Goal: Information Seeking & Learning: Compare options

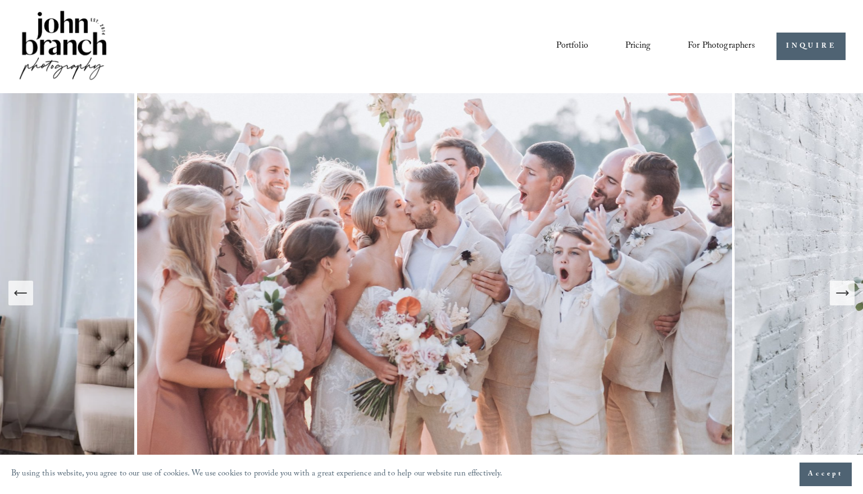
click at [0, 0] on span "Presets" at bounding box center [0, 0] width 0 height 0
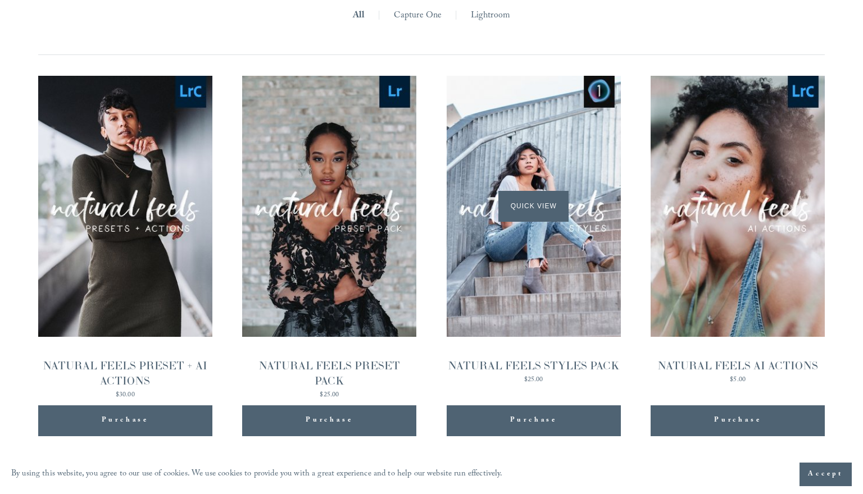
scroll to position [1085, 0]
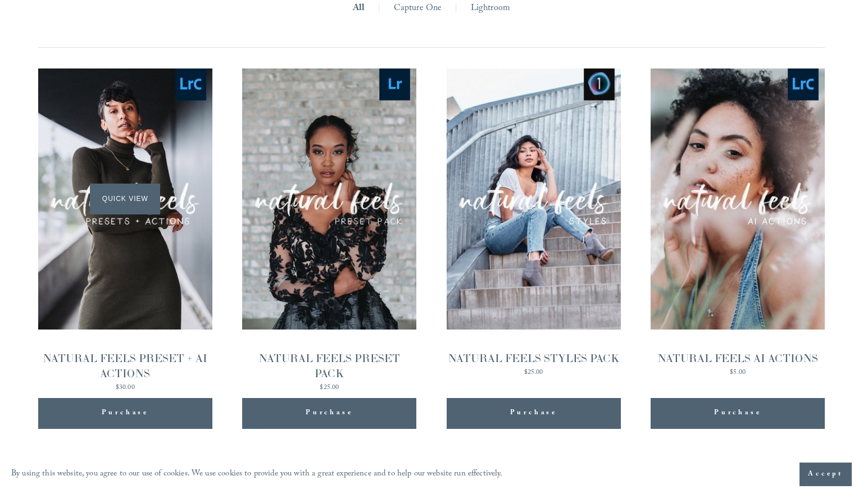
click at [144, 267] on div "Quick View" at bounding box center [125, 199] width 174 height 261
click at [552, 269] on div "Quick View" at bounding box center [534, 199] width 174 height 261
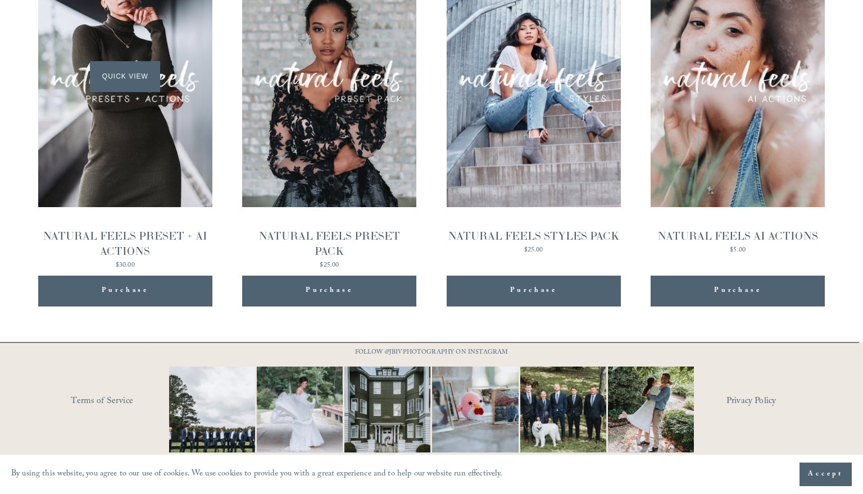
scroll to position [1207, 0]
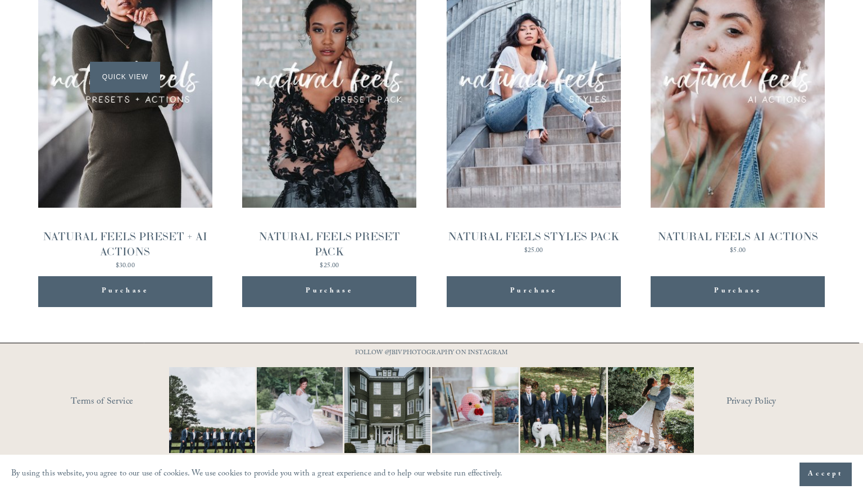
click at [139, 108] on div "Quick View" at bounding box center [125, 77] width 174 height 261
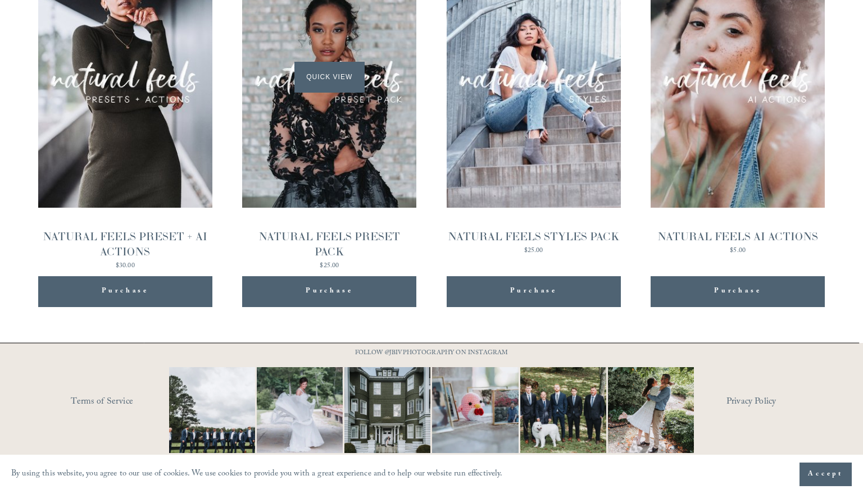
click at [365, 184] on div "Quick View" at bounding box center [329, 77] width 174 height 261
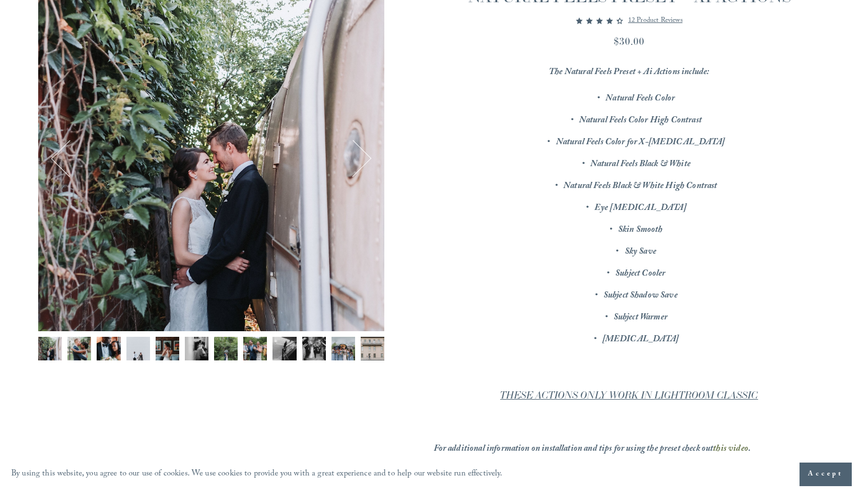
scroll to position [161, 0]
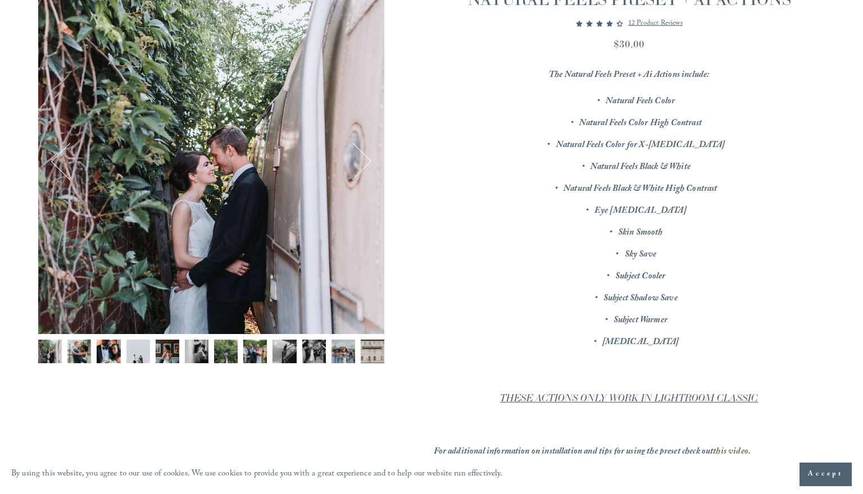
click at [362, 160] on button "Next" at bounding box center [352, 161] width 37 height 37
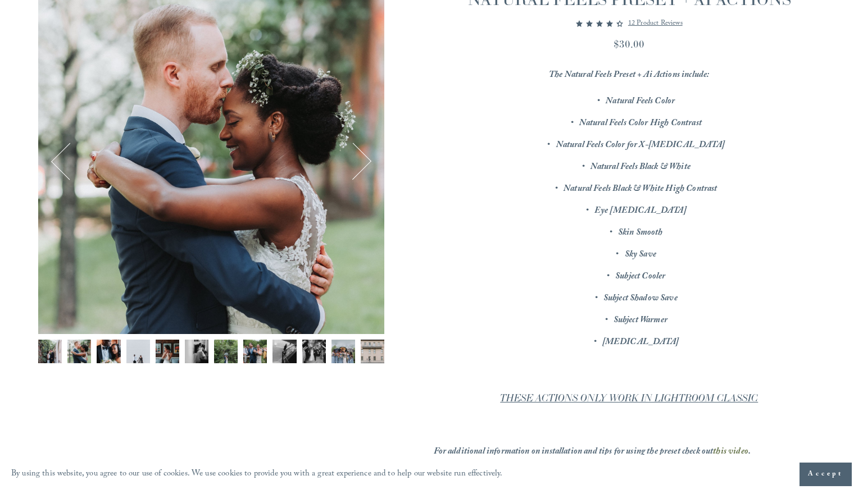
click at [362, 160] on button "Next" at bounding box center [352, 161] width 37 height 37
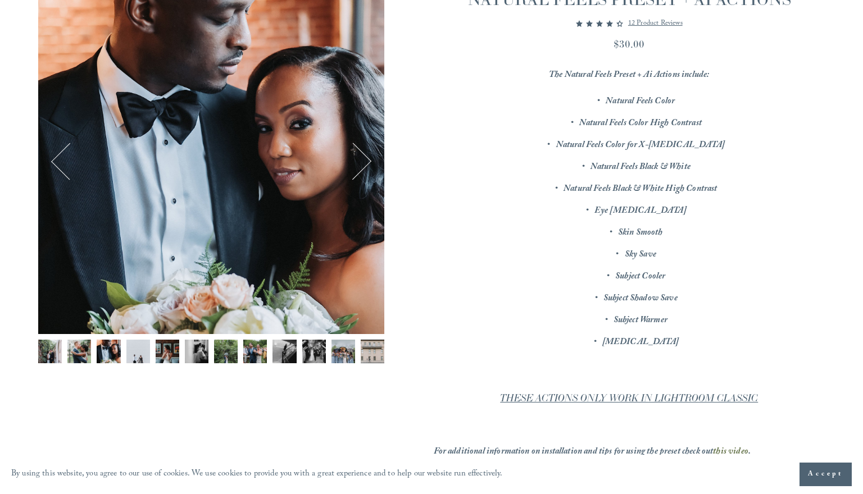
click at [362, 160] on button "Next" at bounding box center [352, 161] width 37 height 37
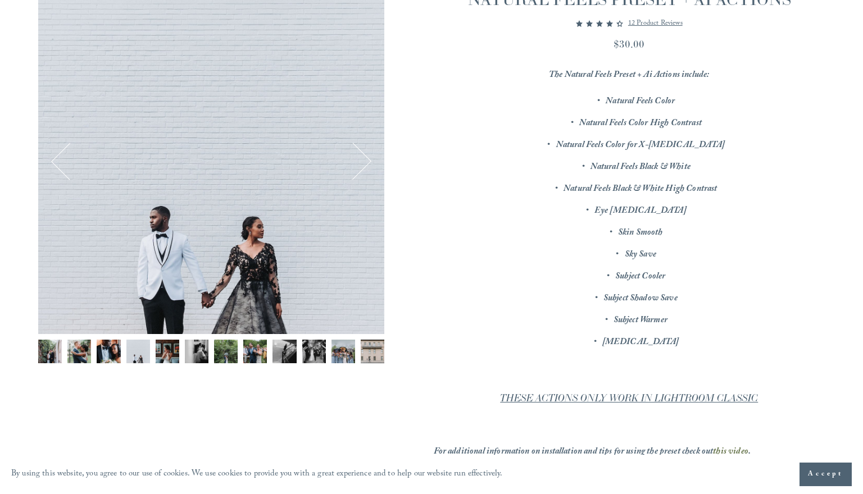
click at [362, 160] on button "Next" at bounding box center [352, 161] width 37 height 37
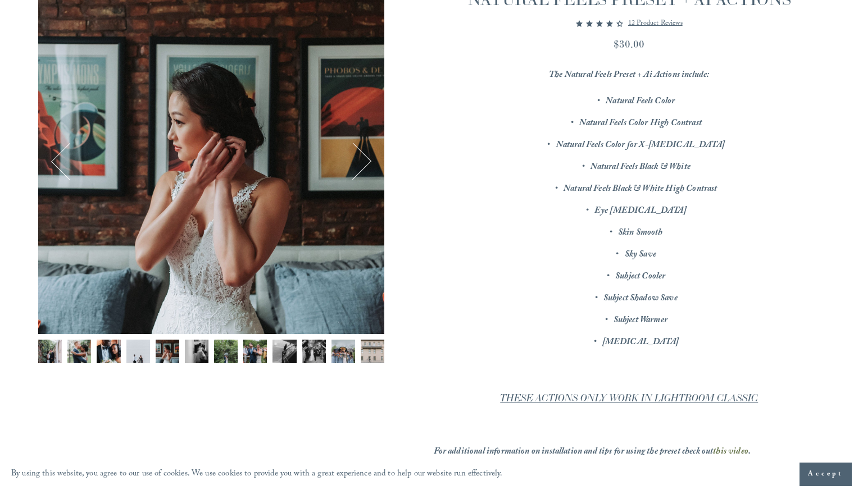
click at [362, 160] on button "Next" at bounding box center [352, 161] width 37 height 37
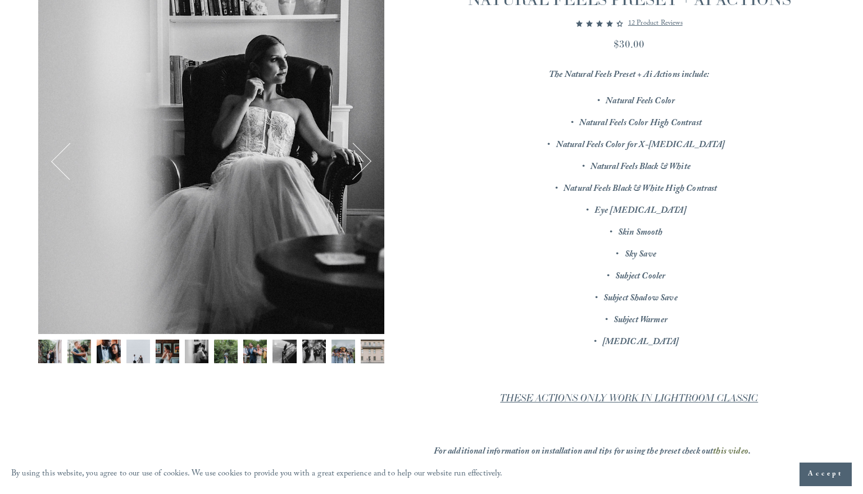
click at [362, 160] on button "Next" at bounding box center [352, 161] width 37 height 37
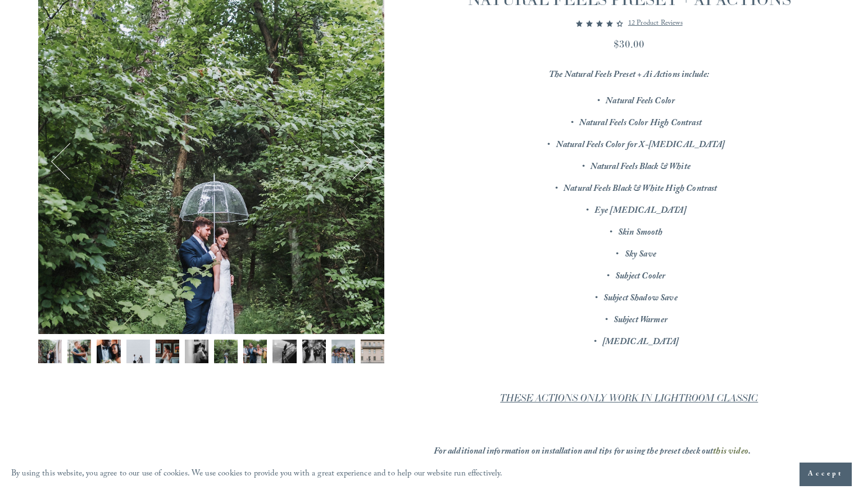
click at [362, 160] on button "Next" at bounding box center [352, 161] width 37 height 37
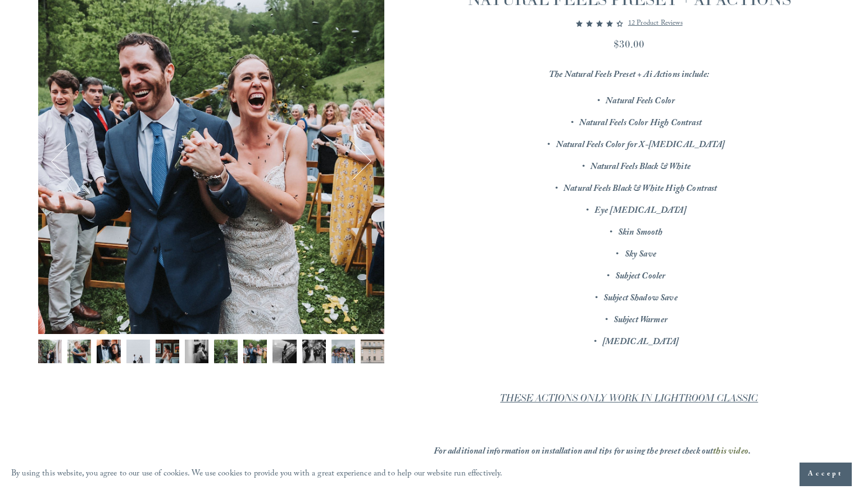
click at [362, 160] on button "Next" at bounding box center [352, 161] width 37 height 37
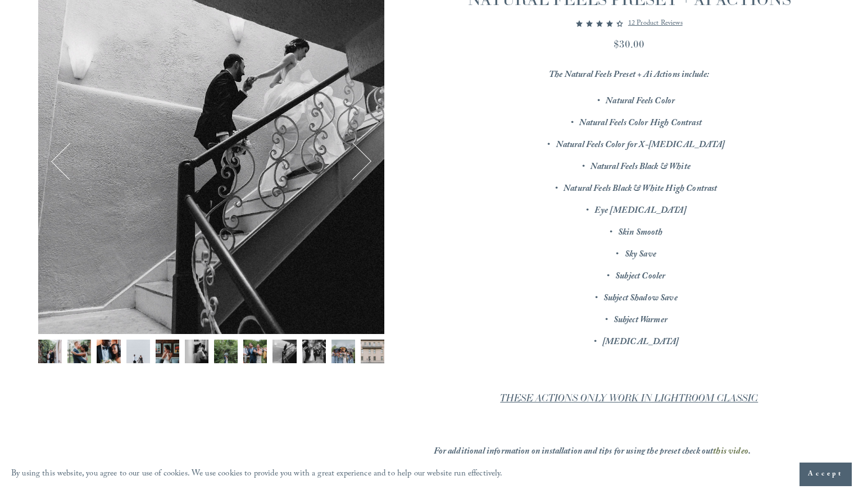
click at [362, 160] on button "Next" at bounding box center [352, 161] width 37 height 37
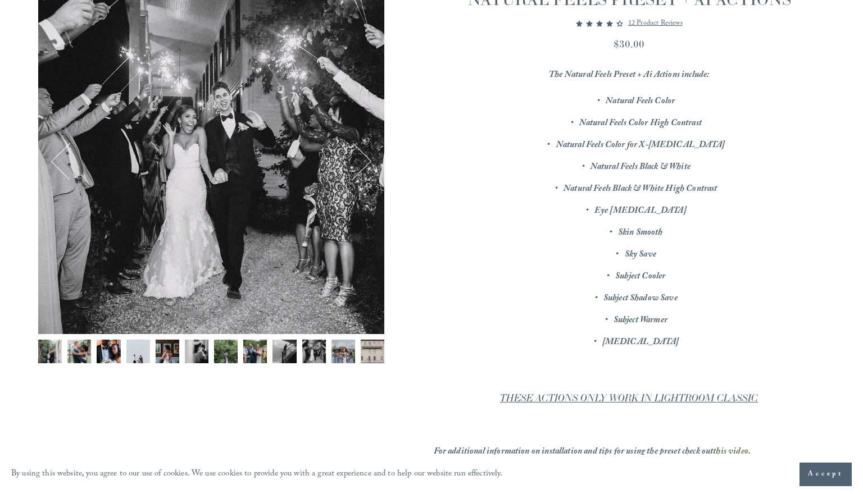
click at [362, 160] on button "Next" at bounding box center [352, 161] width 37 height 37
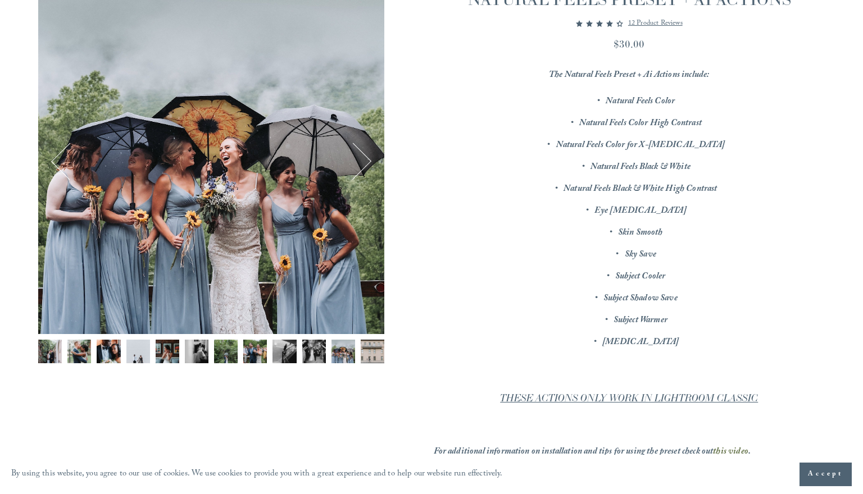
click at [362, 160] on button "Next" at bounding box center [352, 161] width 37 height 37
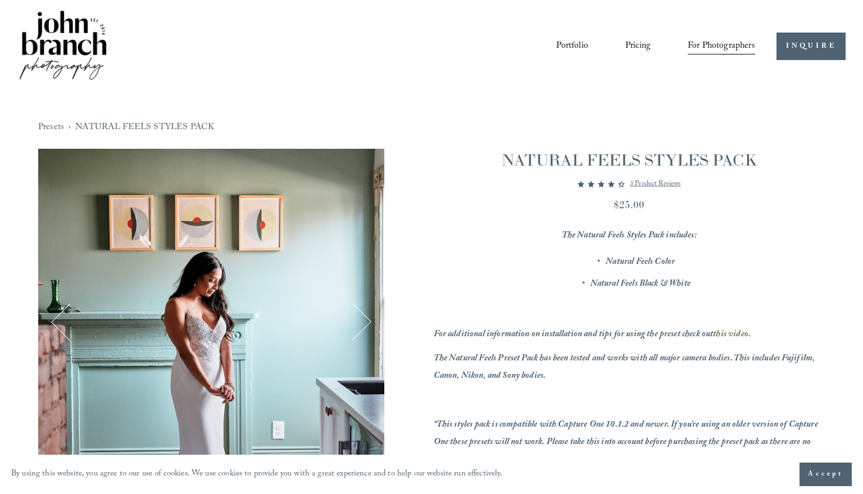
click at [367, 317] on button "Next" at bounding box center [352, 321] width 37 height 37
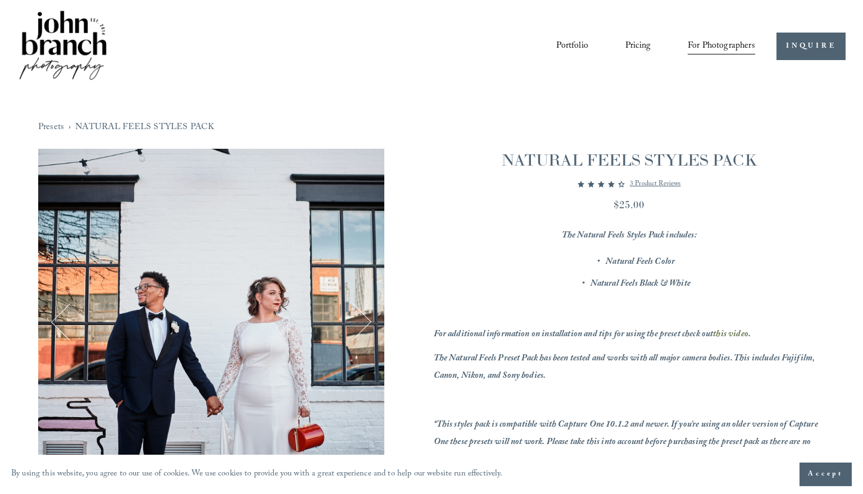
click at [367, 317] on button "Next" at bounding box center [352, 321] width 37 height 37
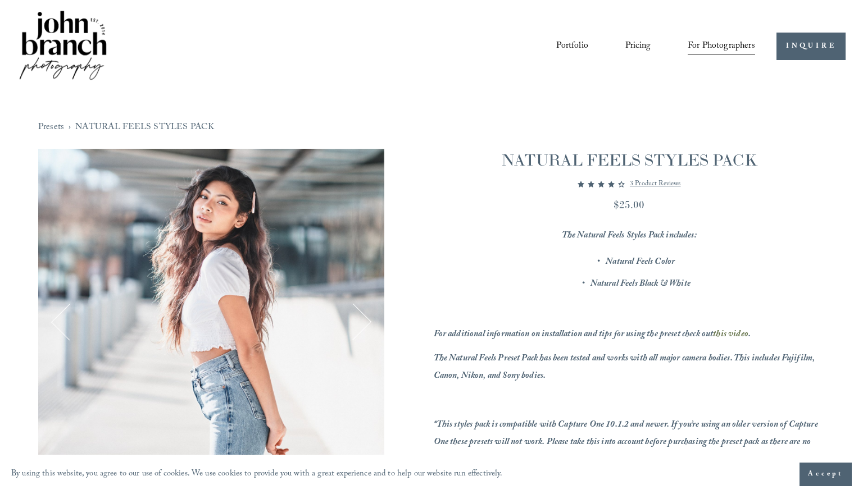
click at [367, 317] on button "Next" at bounding box center [352, 321] width 37 height 37
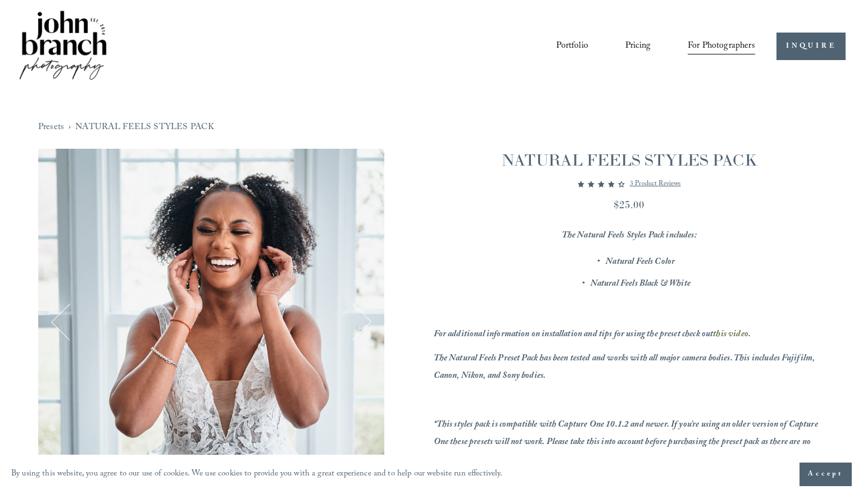
click at [367, 317] on button "Next" at bounding box center [352, 321] width 37 height 37
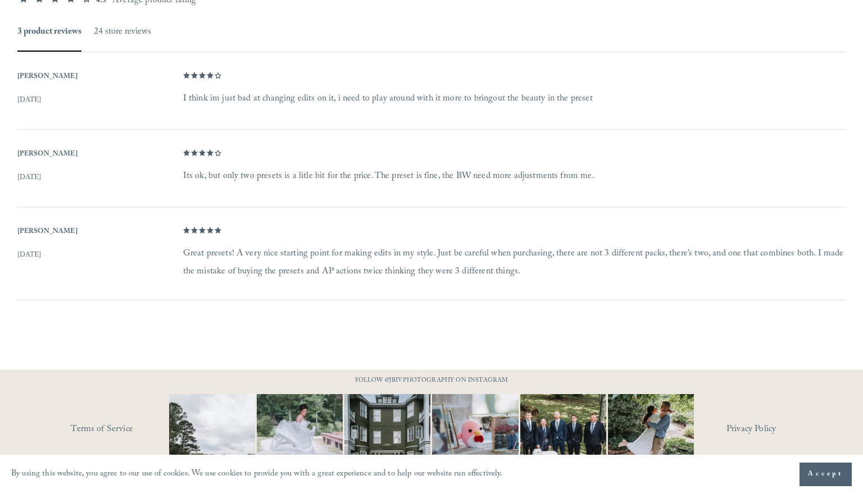
scroll to position [672, 0]
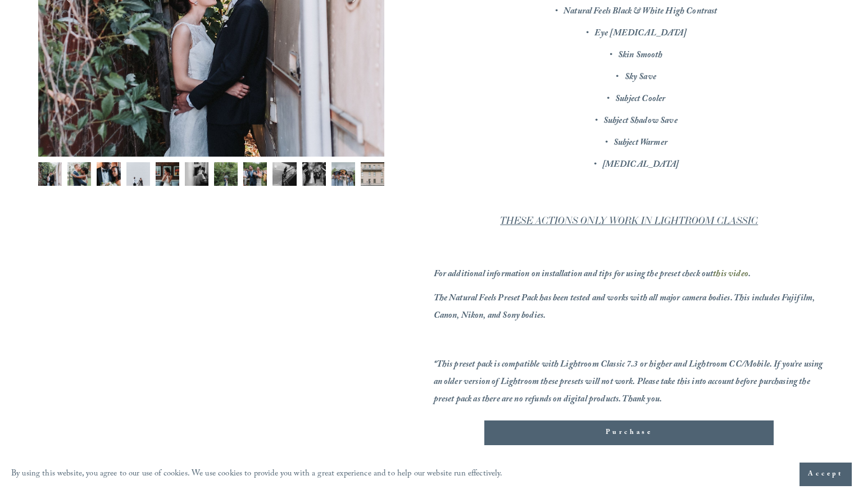
scroll to position [345, 0]
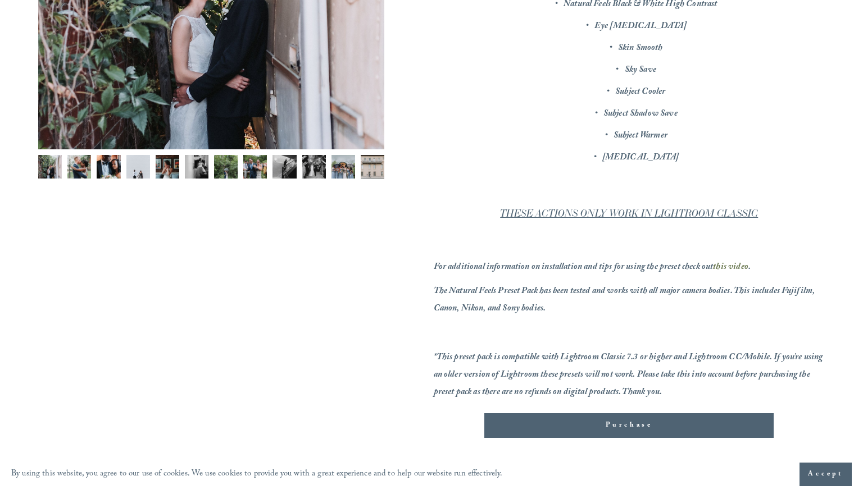
click at [374, 164] on img "Image 12 of 12" at bounding box center [373, 167] width 24 height 24
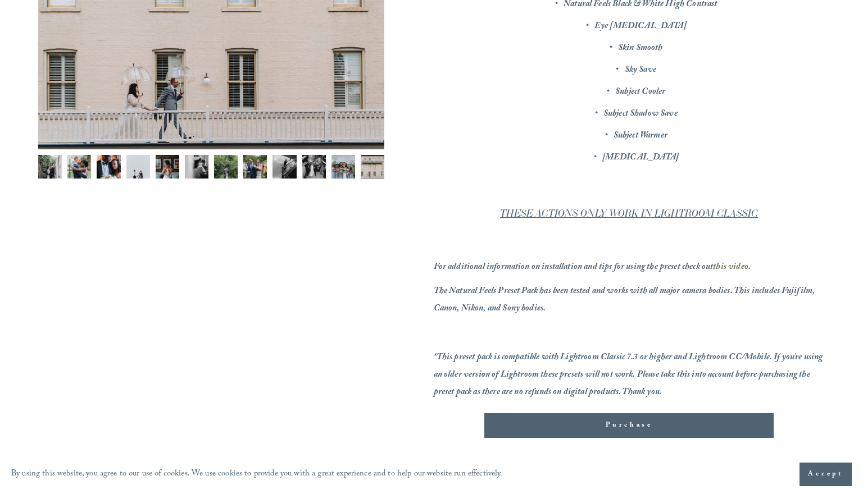
click at [343, 169] on img "Image 11 of 12" at bounding box center [343, 167] width 24 height 24
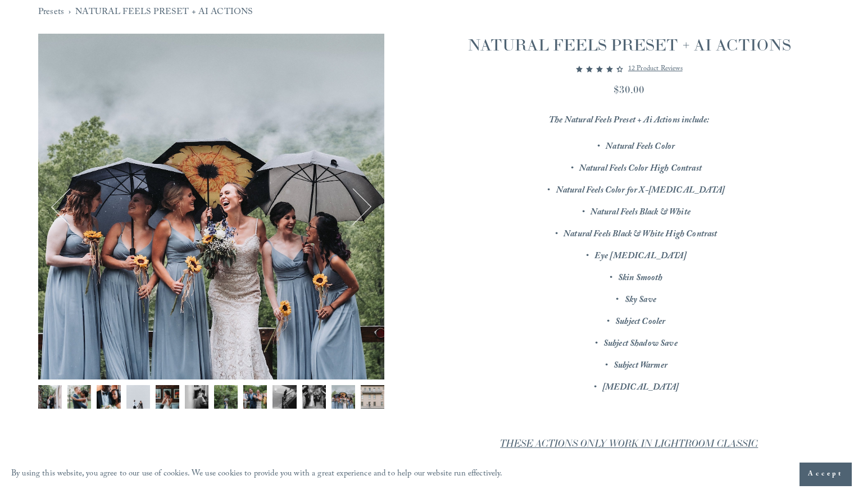
scroll to position [115, 0]
click at [170, 393] on img "Image 5 of 12" at bounding box center [168, 397] width 24 height 24
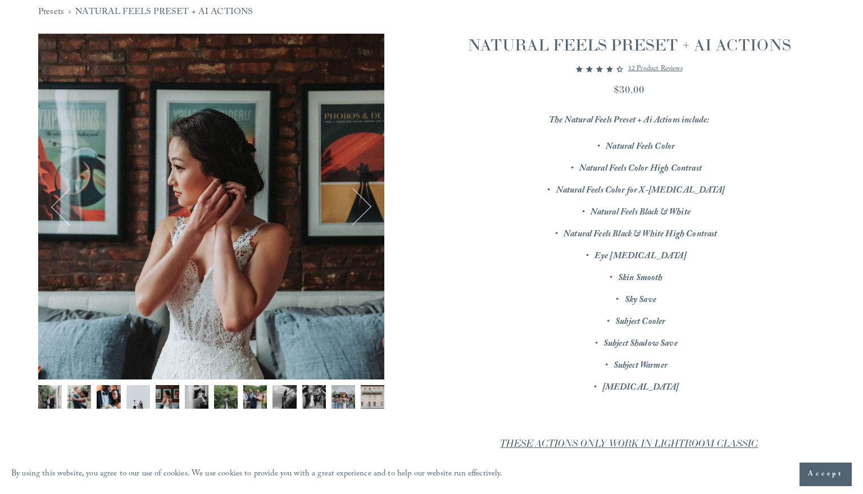
click at [109, 396] on img "Image 3 of 12" at bounding box center [109, 397] width 24 height 24
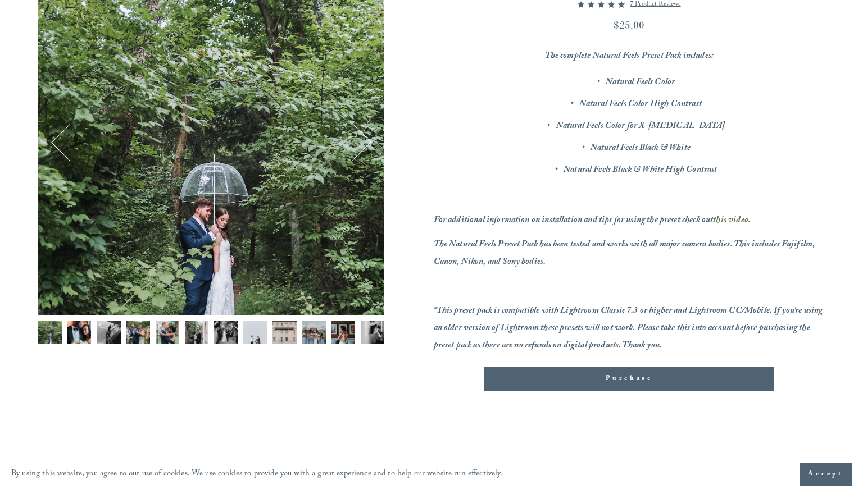
scroll to position [194, 0]
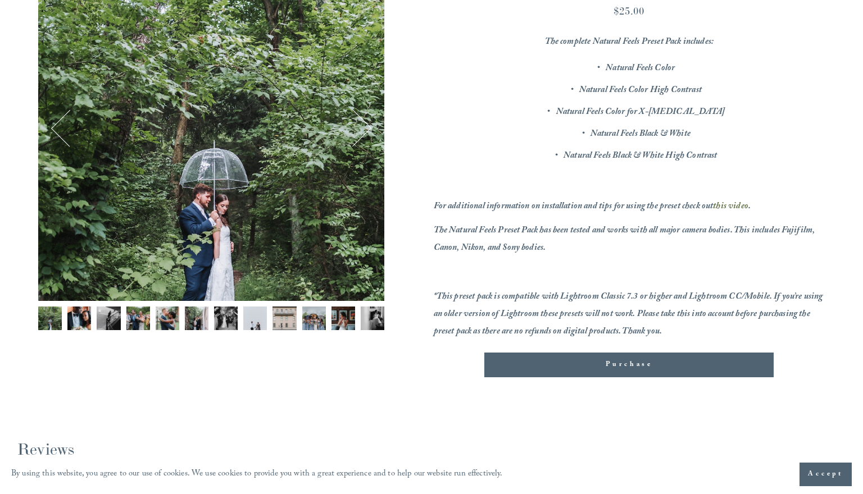
click at [228, 315] on img "Image 7 of 12" at bounding box center [226, 319] width 24 height 24
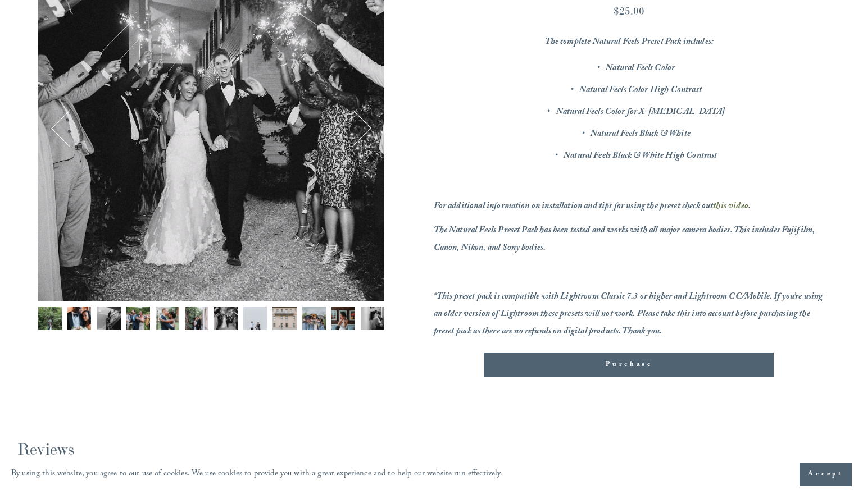
click at [193, 320] on img "Image 6 of 12" at bounding box center [197, 319] width 24 height 24
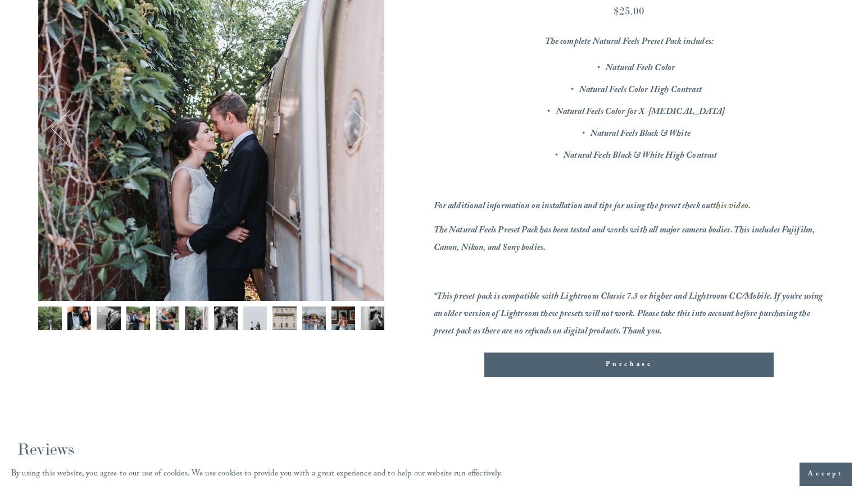
click at [158, 327] on img "Image 5 of 12" at bounding box center [168, 319] width 24 height 24
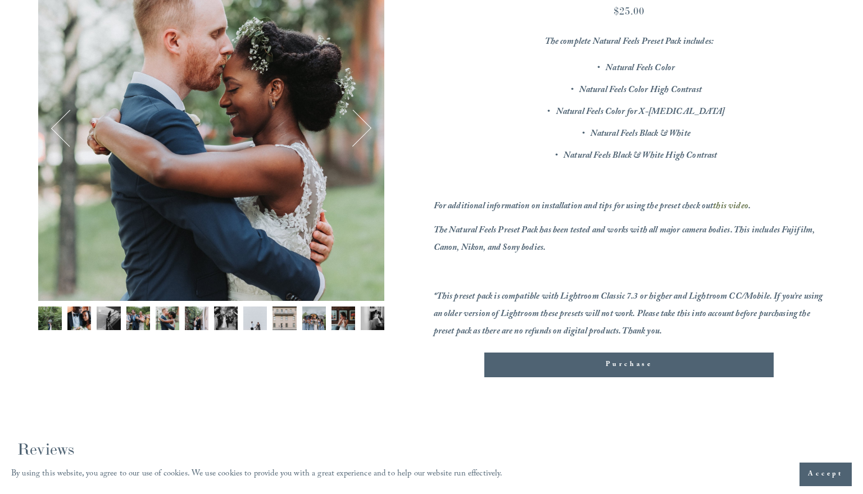
scroll to position [128, 0]
